Goal: Task Accomplishment & Management: Manage account settings

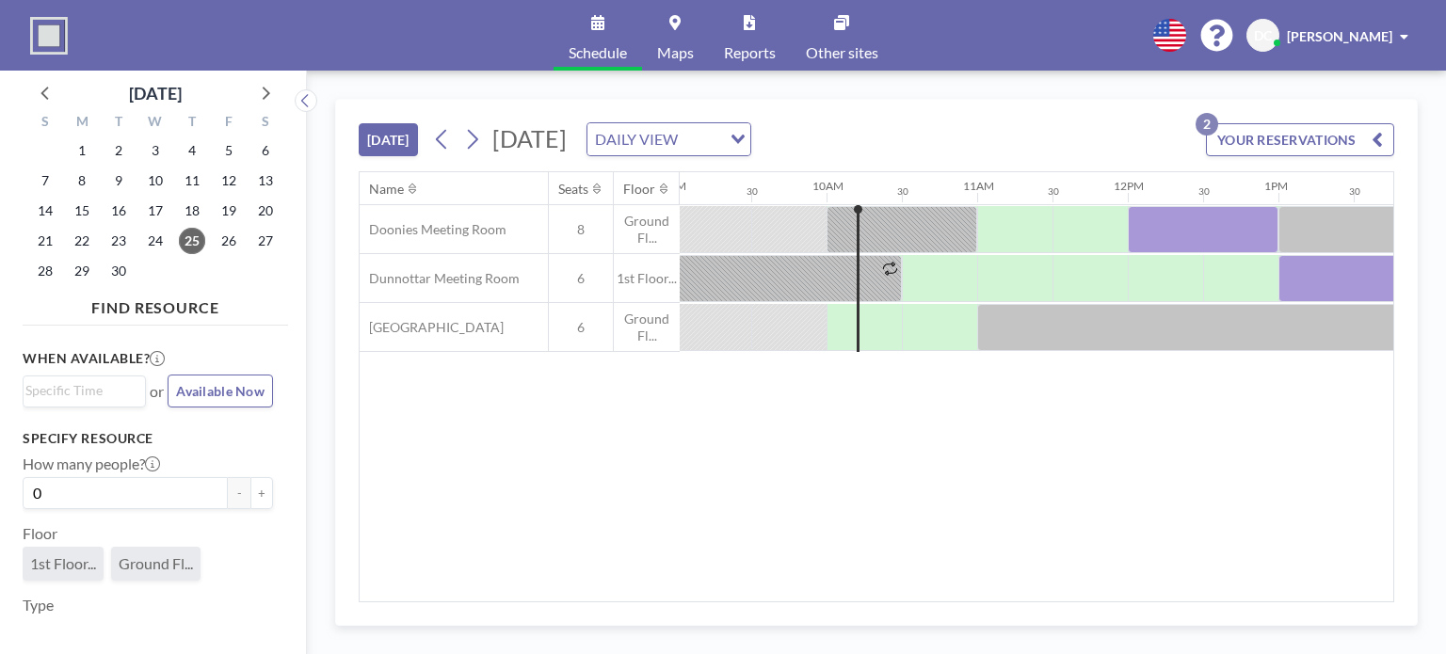
scroll to position [0, 1431]
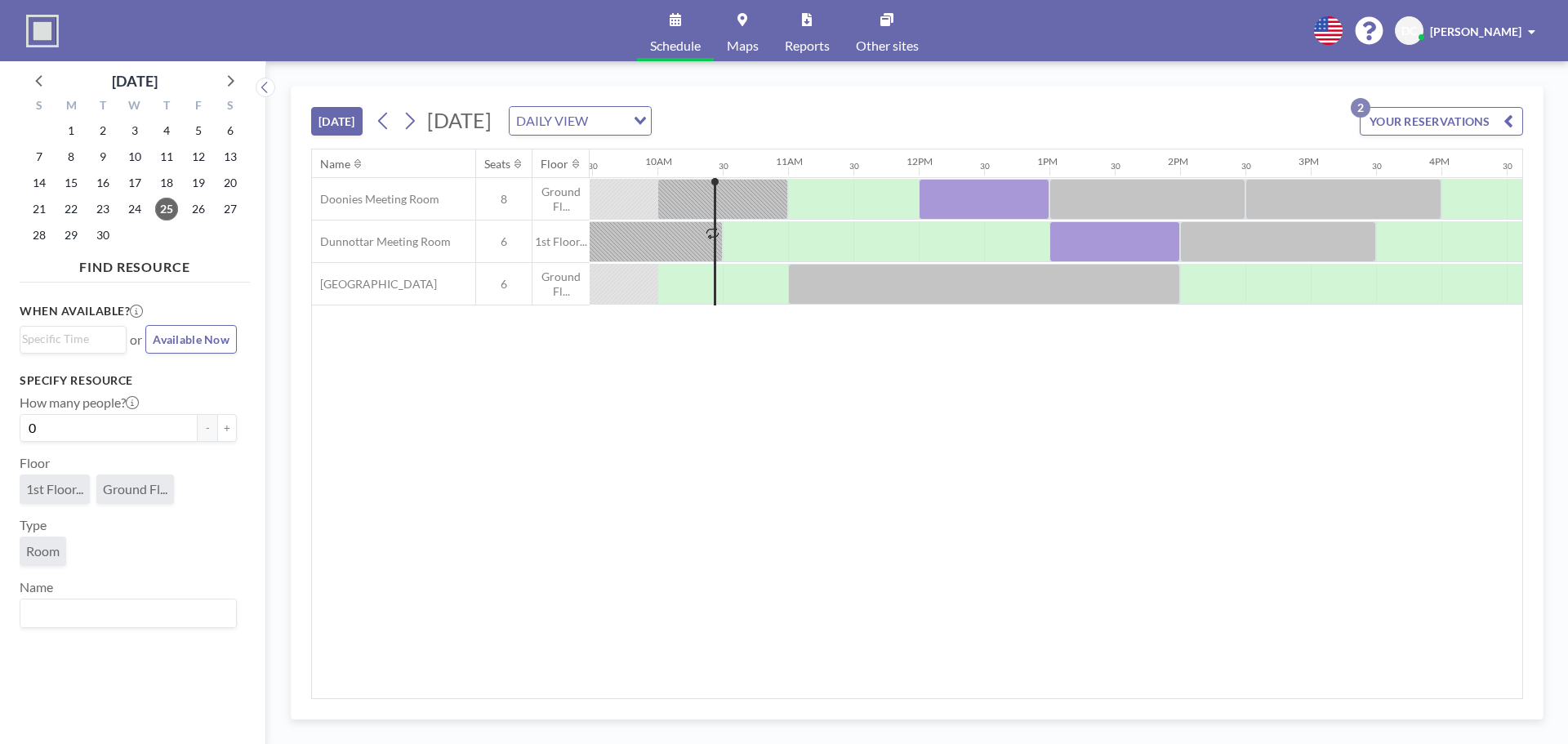
scroll to position [0, 1241]
click at [1520, 31] on span "[PERSON_NAME]" at bounding box center [1475, 31] width 91 height 14
click at [1491, 108] on span "Log out" at bounding box center [1486, 111] width 37 height 16
